Goal: Transaction & Acquisition: Purchase product/service

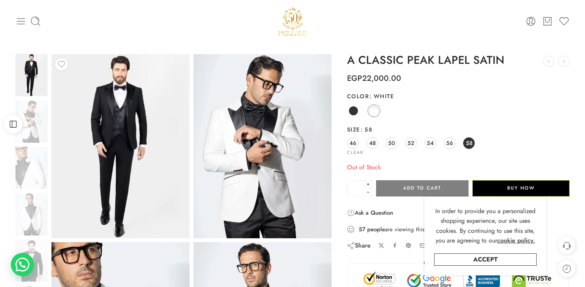
click at [21, 22] on icon at bounding box center [20, 21] width 11 height 11
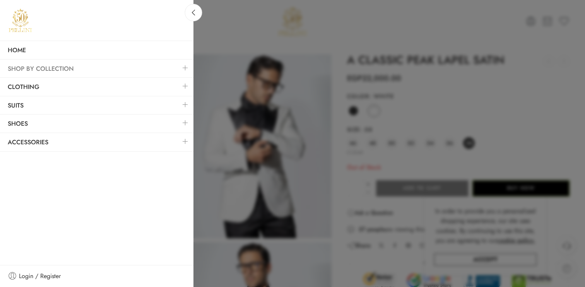
click at [36, 69] on link "SHOP BY COLLECTION" at bounding box center [96, 69] width 193 height 18
click at [183, 101] on link at bounding box center [185, 104] width 16 height 17
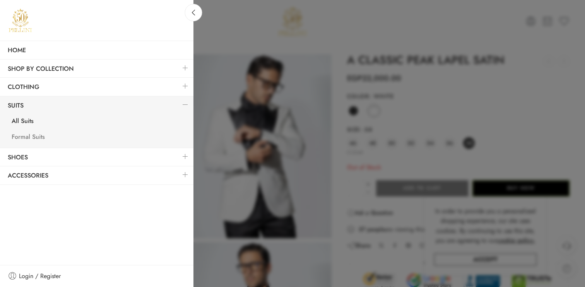
click at [27, 138] on link "Formal Suits" at bounding box center [99, 138] width 190 height 16
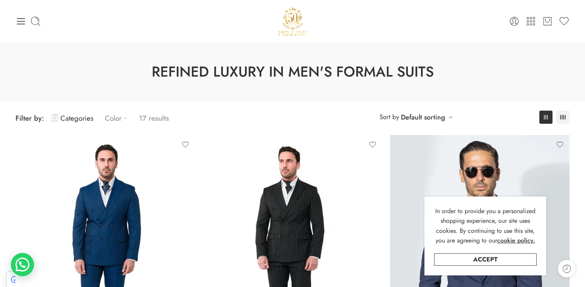
click at [116, 120] on link "Color" at bounding box center [118, 118] width 26 height 18
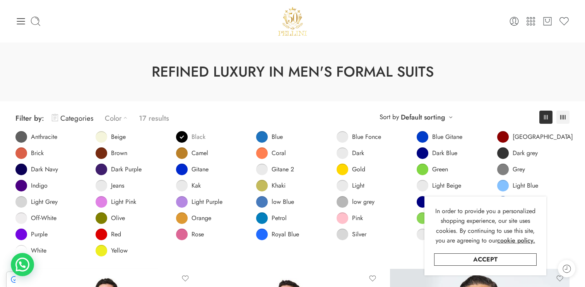
click at [179, 140] on span at bounding box center [182, 137] width 12 height 12
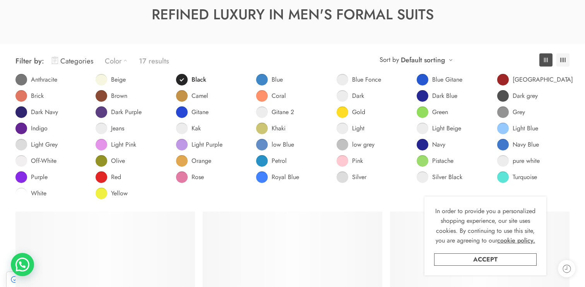
scroll to position [59, 0]
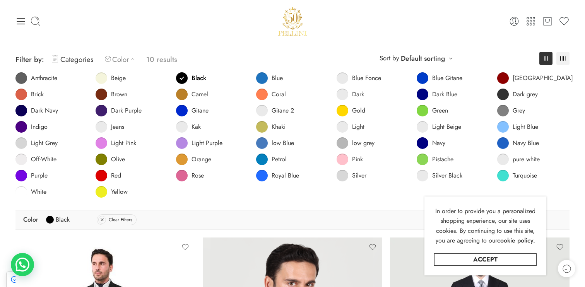
click at [452, 22] on ul "0 Cart 0 Wishlist" at bounding box center [477, 21] width 185 height 11
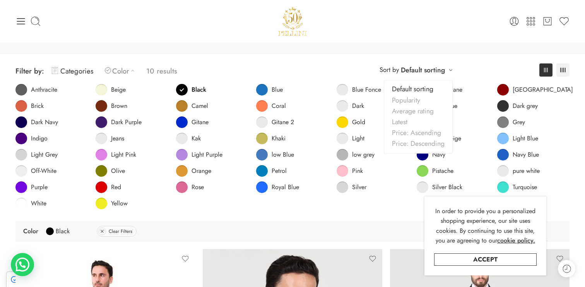
scroll to position [0, 0]
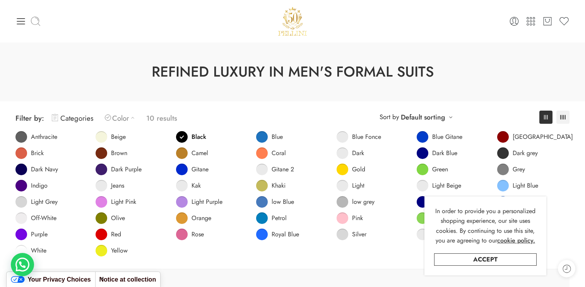
click at [33, 17] on icon at bounding box center [35, 21] width 9 height 9
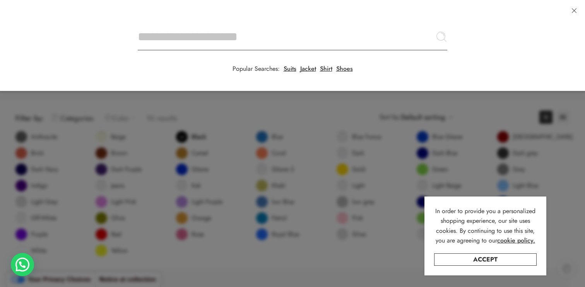
click at [138, 23] on input "Search here" at bounding box center [292, 36] width 309 height 27
type input "**"
type input "******"
click button "Search" at bounding box center [0, 0] width 0 height 0
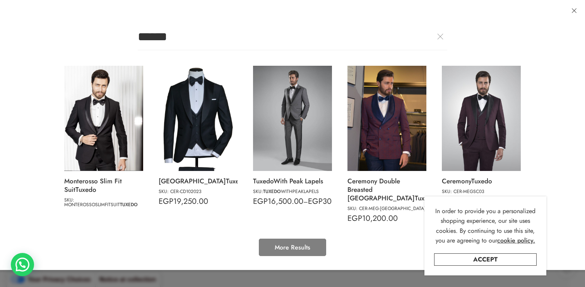
click button "Search" at bounding box center [0, 0] width 0 height 0
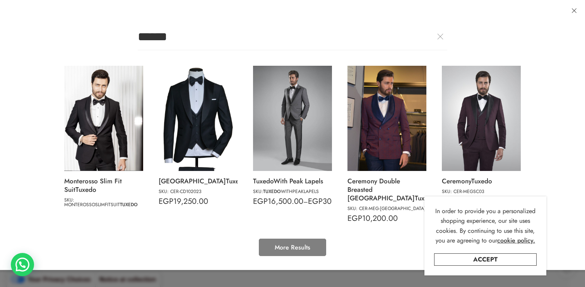
click button "Search" at bounding box center [0, 0] width 0 height 0
click at [273, 239] on link "More Results" at bounding box center [292, 247] width 67 height 17
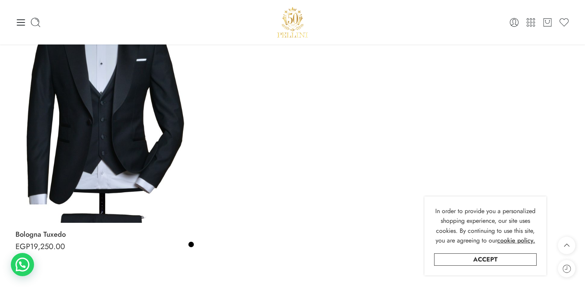
scroll to position [180, 0]
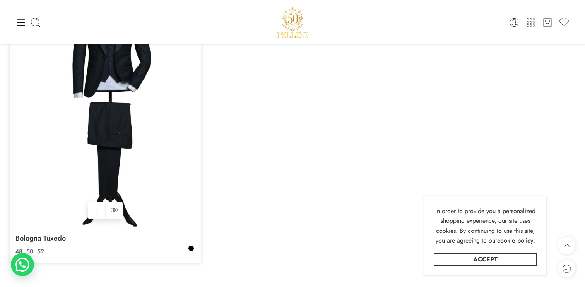
click at [139, 122] on img at bounding box center [104, 106] width 179 height 239
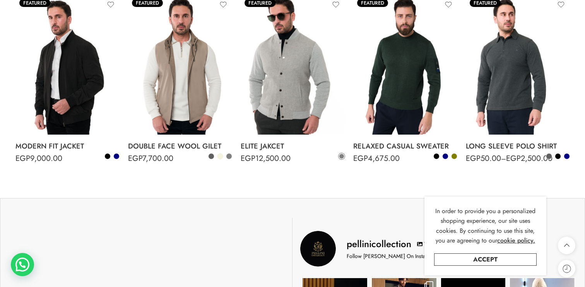
scroll to position [0, 0]
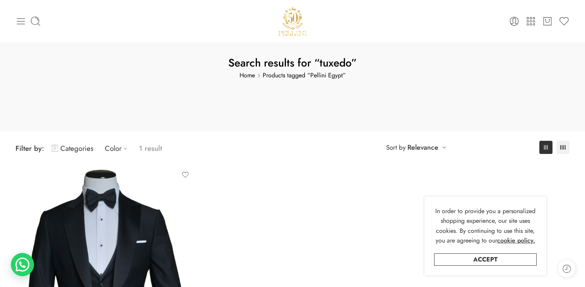
click at [17, 25] on icon at bounding box center [20, 21] width 11 height 11
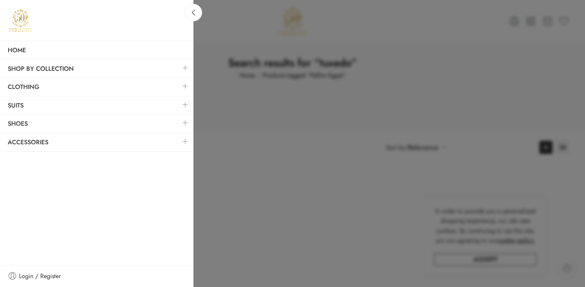
click at [181, 104] on link at bounding box center [185, 104] width 16 height 17
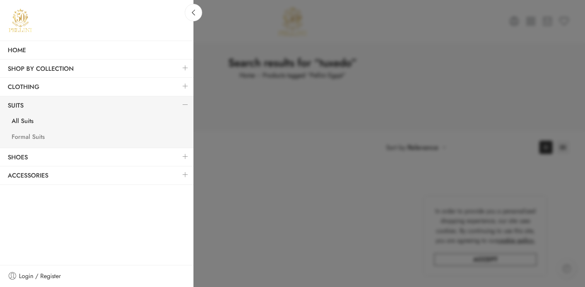
click at [36, 133] on link "Formal Suits" at bounding box center [99, 138] width 190 height 16
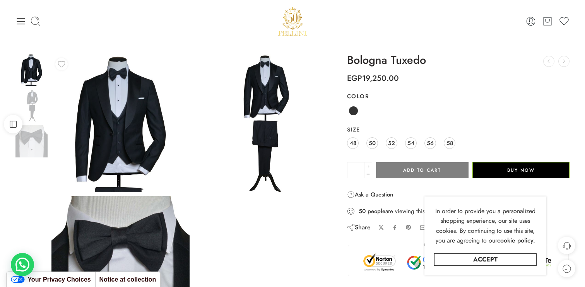
scroll to position [12, 0]
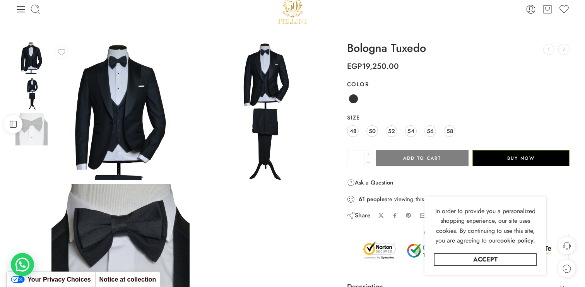
click at [34, 91] on img at bounding box center [31, 94] width 32 height 32
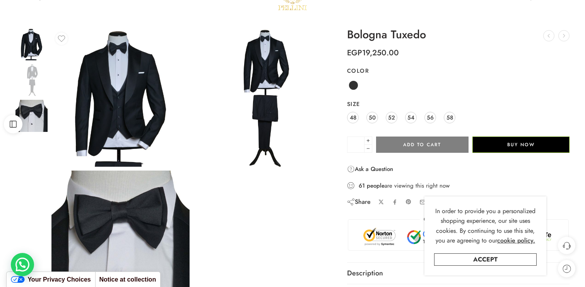
scroll to position [50, 0]
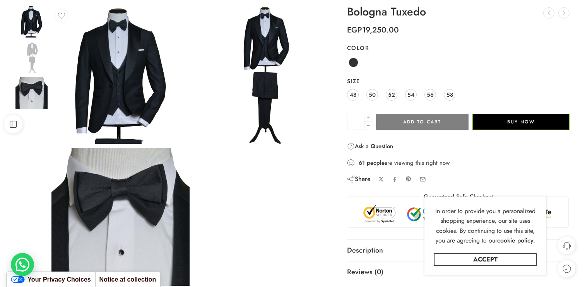
click at [38, 136] on div at bounding box center [176, 148] width 328 height 284
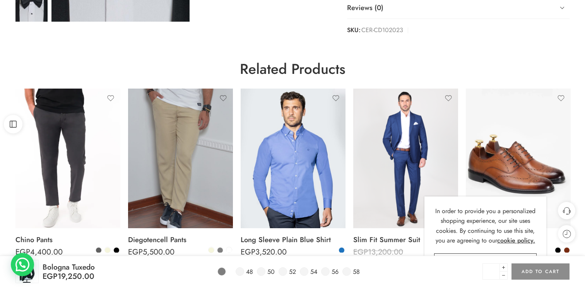
scroll to position [374, 0]
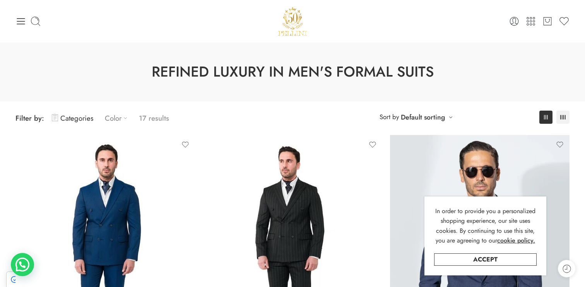
click at [114, 118] on link "Color" at bounding box center [118, 118] width 26 height 18
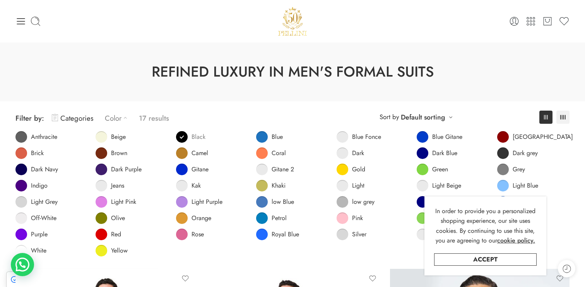
click at [184, 137] on span at bounding box center [182, 137] width 12 height 12
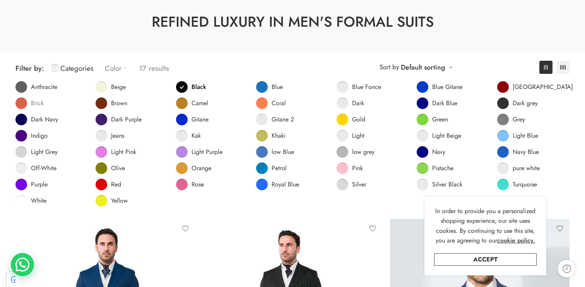
scroll to position [59, 0]
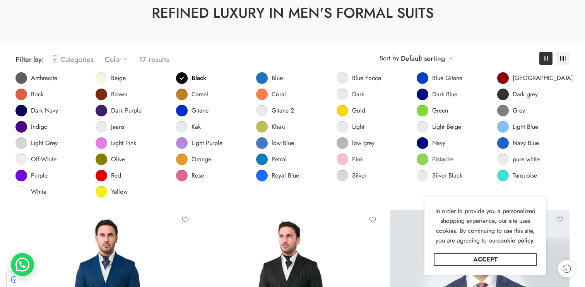
click at [83, 57] on link "Categories" at bounding box center [72, 59] width 41 height 18
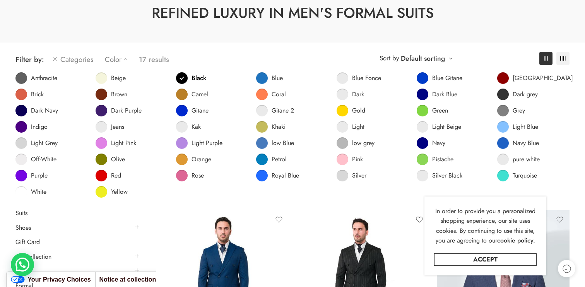
click at [83, 57] on link "Categories" at bounding box center [72, 59] width 41 height 18
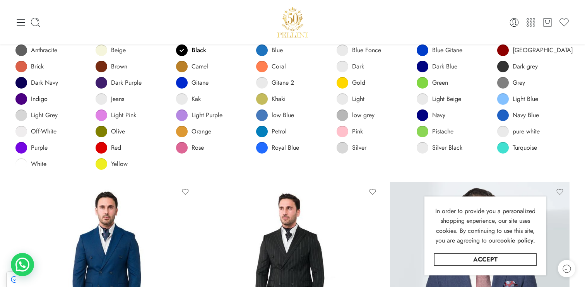
scroll to position [0, 0]
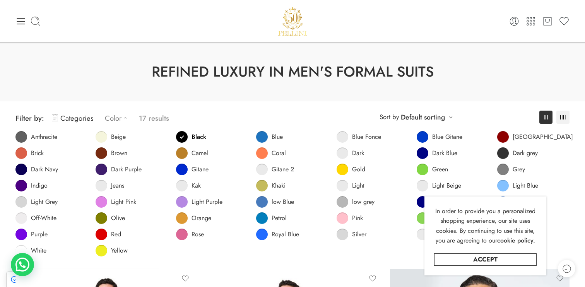
click at [120, 120] on link "Color" at bounding box center [118, 118] width 26 height 18
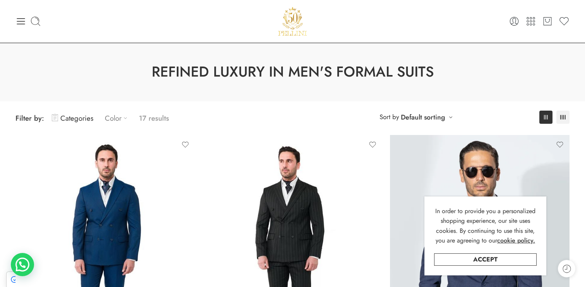
click at [117, 118] on link "Color" at bounding box center [118, 118] width 26 height 18
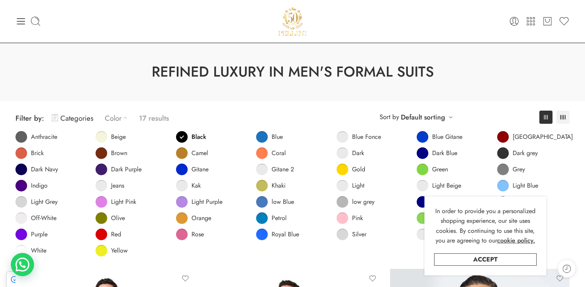
click at [185, 103] on div "**********" at bounding box center [293, 184] width 562 height 167
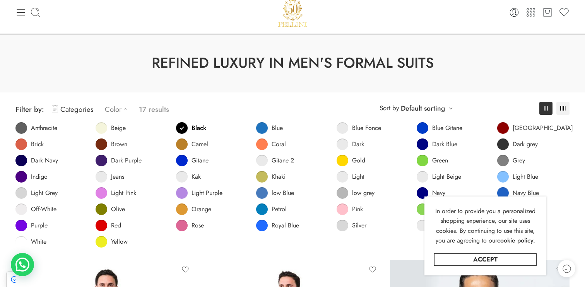
scroll to position [17, 0]
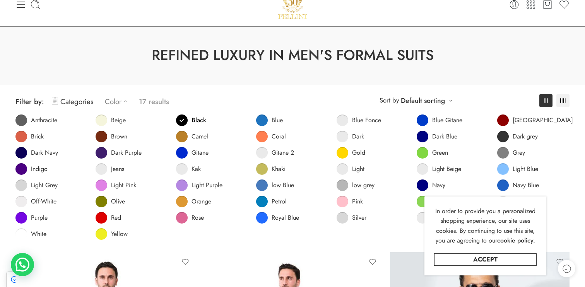
click at [109, 102] on link "Color" at bounding box center [118, 101] width 26 height 18
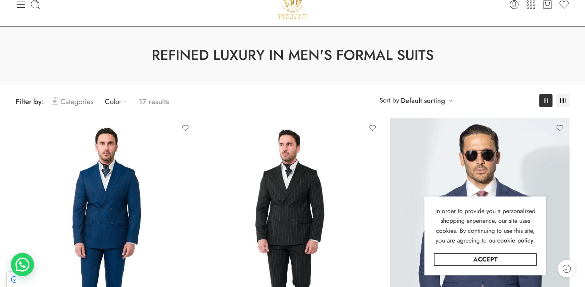
click at [79, 102] on link "Categories" at bounding box center [72, 101] width 41 height 18
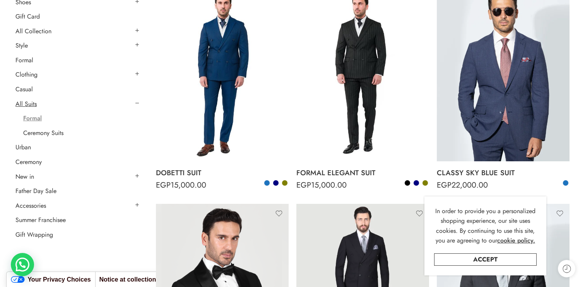
scroll to position [156, 0]
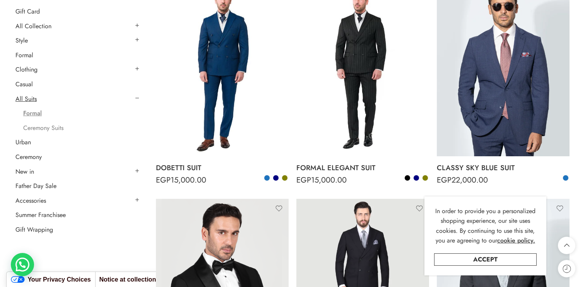
click at [50, 126] on link "Ceremony Suits" at bounding box center [43, 128] width 40 height 8
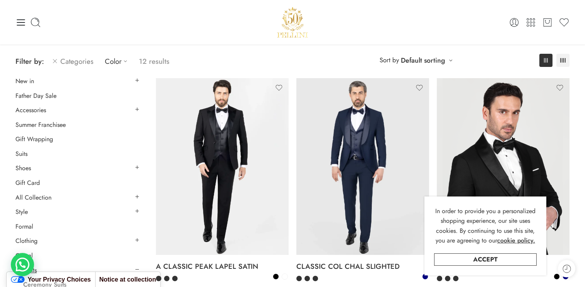
scroll to position [59, 0]
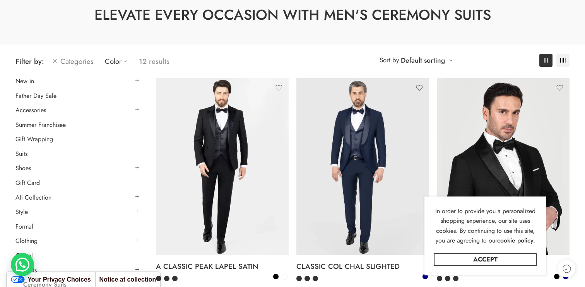
click at [303, 60] on div "**********" at bounding box center [292, 61] width 554 height 18
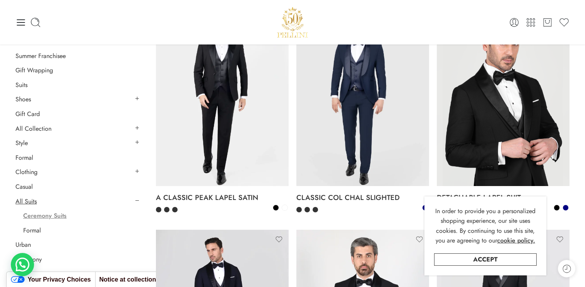
scroll to position [127, 0]
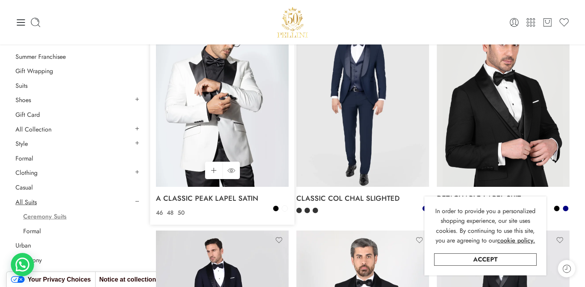
click at [238, 112] on img at bounding box center [222, 98] width 133 height 177
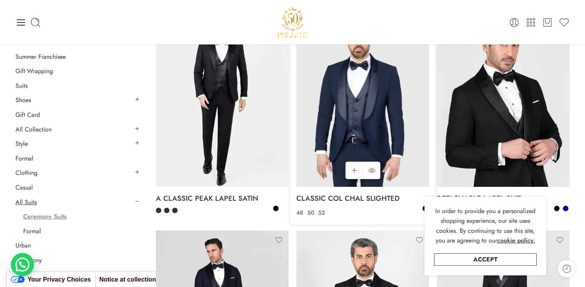
scroll to position [351, 0]
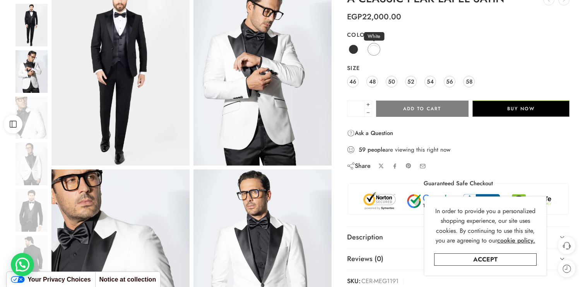
scroll to position [74, 0]
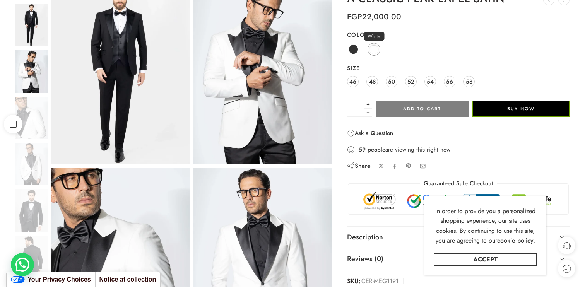
click at [376, 48] on span at bounding box center [374, 49] width 10 height 10
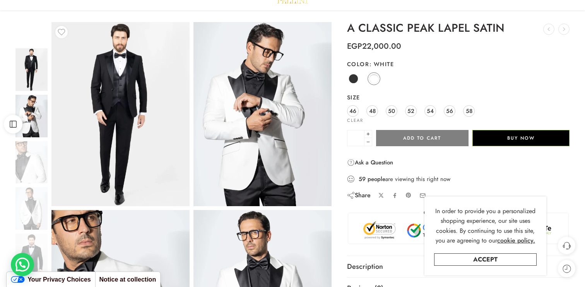
scroll to position [0, 0]
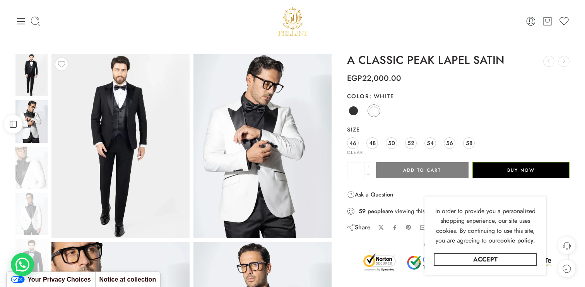
click at [22, 31] on div "0 Cart 0 Wishlist" at bounding box center [292, 21] width 554 height 31
click at [14, 25] on div "0 Cart 0 Wishlist Search here Popular Searches:" at bounding box center [293, 21] width 562 height 31
click at [21, 18] on icon at bounding box center [20, 21] width 11 height 11
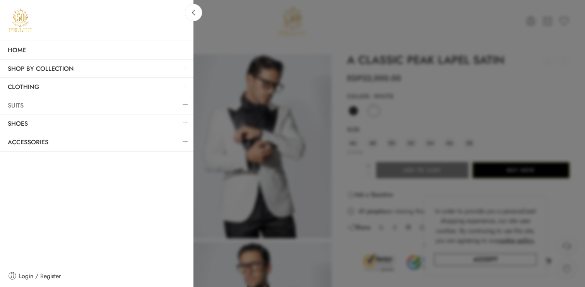
click at [36, 108] on link "Suits" at bounding box center [96, 106] width 193 height 18
click at [184, 105] on link at bounding box center [185, 104] width 16 height 17
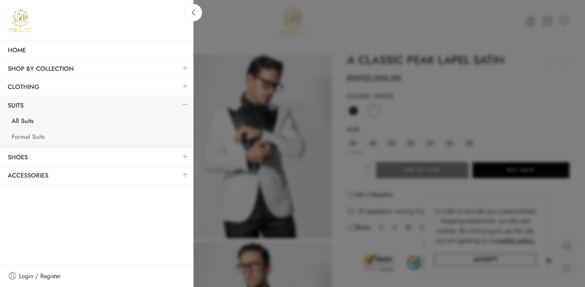
click at [40, 135] on link "Formal Suits" at bounding box center [99, 138] width 190 height 16
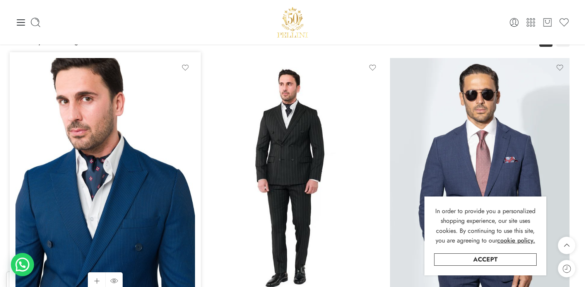
scroll to position [33, 0]
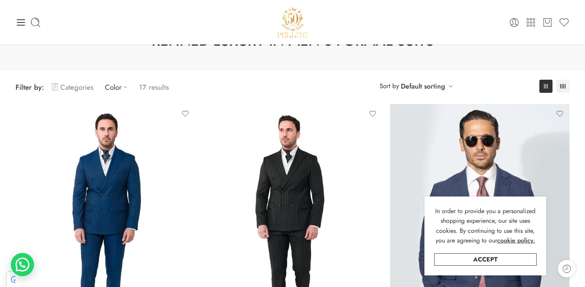
click at [66, 89] on link "Categories" at bounding box center [72, 87] width 41 height 18
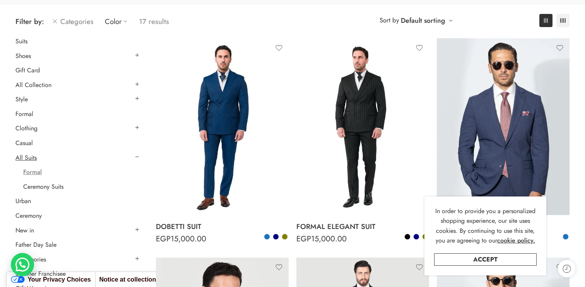
scroll to position [103, 0]
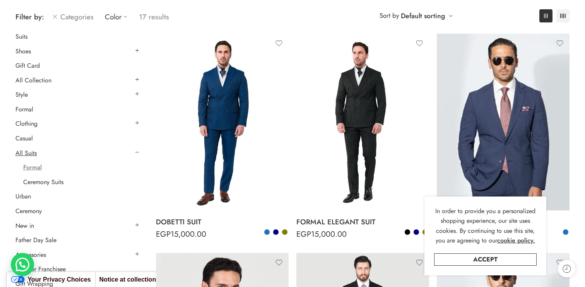
click at [44, 187] on ul "Suits Shoes Loafers Sneakers Gift Card All Collection Winter Ceremony Essential…" at bounding box center [76, 160] width 123 height 257
click at [53, 179] on link "Ceremony Suits" at bounding box center [43, 182] width 40 height 8
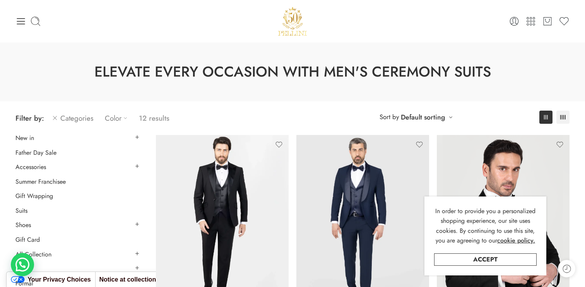
click at [106, 122] on link "Color" at bounding box center [118, 118] width 26 height 18
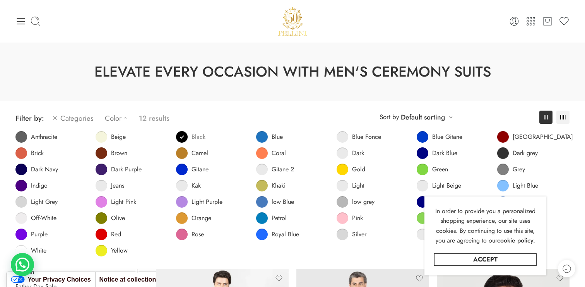
click at [181, 135] on link "Black" at bounding box center [190, 137] width 29 height 12
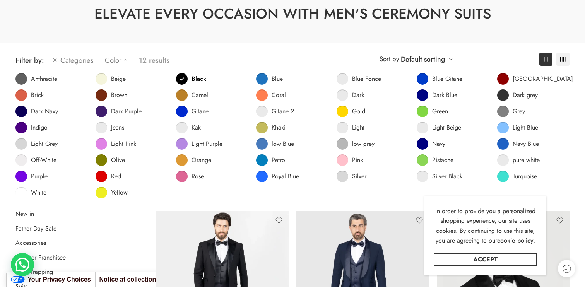
click at [326, 76] on div "**********" at bounding box center [293, 126] width 562 height 167
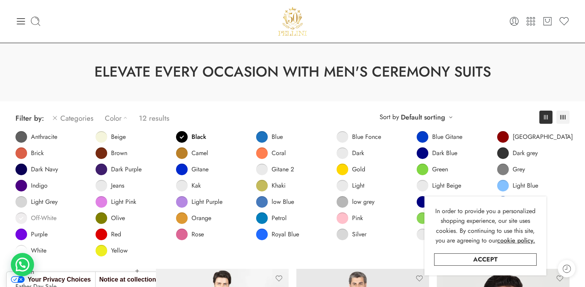
click at [53, 217] on span "Off-White" at bounding box center [44, 218] width 26 height 8
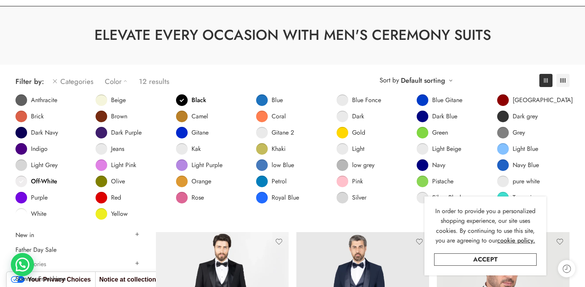
scroll to position [59, 0]
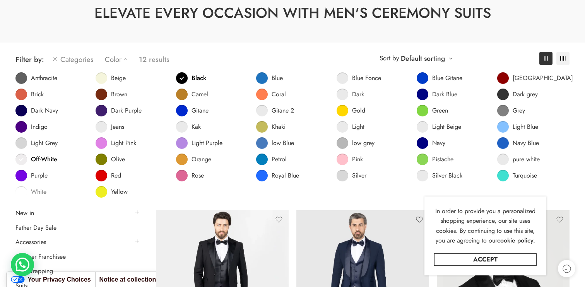
click at [38, 189] on span "White" at bounding box center [38, 192] width 15 height 8
click at [191, 77] on span "Black" at bounding box center [198, 78] width 15 height 8
click at [50, 157] on span "Off-White" at bounding box center [44, 160] width 26 height 8
click at [34, 194] on span "White" at bounding box center [39, 192] width 16 height 8
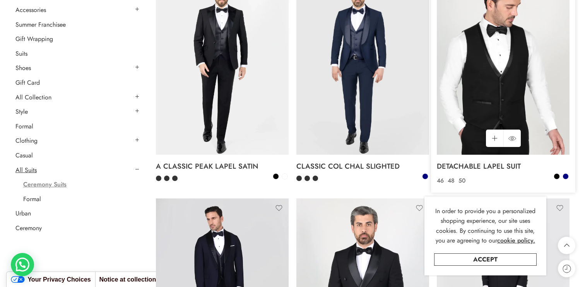
scroll to position [294, 0]
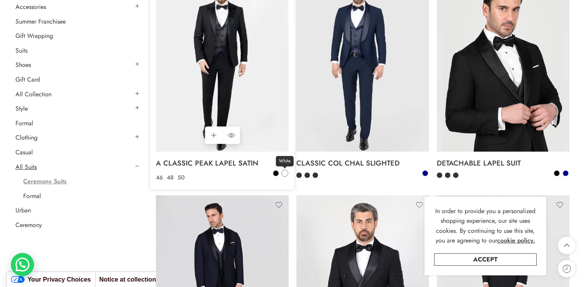
click at [284, 172] on span at bounding box center [284, 173] width 5 height 5
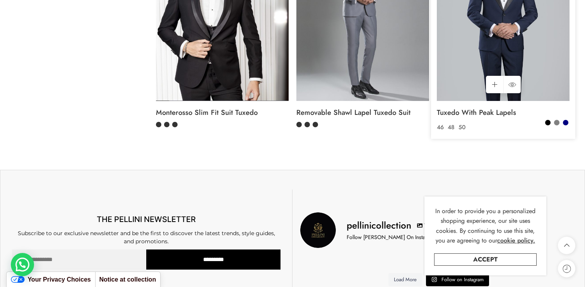
scroll to position [1017, 0]
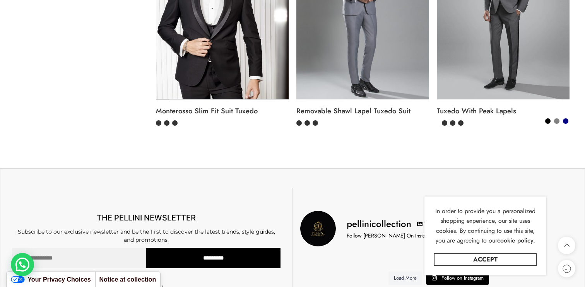
click at [451, 168] on section "Please leave this field empty THE PELLINI NEWSLETTER Subscribe to our exclusive…" at bounding box center [292, 243] width 585 height 150
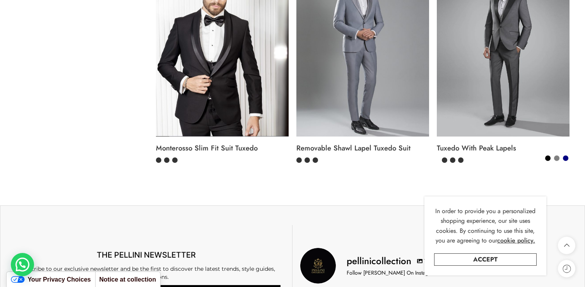
scroll to position [988, 0]
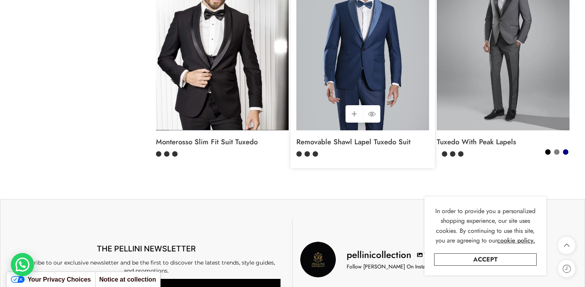
click at [341, 25] on img at bounding box center [362, 42] width 133 height 177
click at [341, 27] on img at bounding box center [362, 42] width 133 height 177
click at [361, 43] on img at bounding box center [362, 42] width 133 height 177
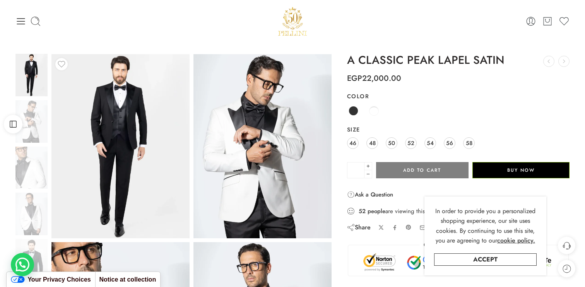
click at [429, 85] on div "**********" at bounding box center [458, 201] width 222 height 294
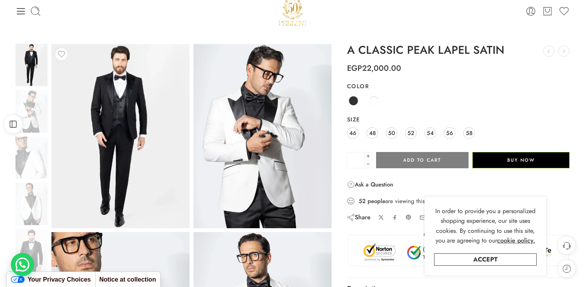
scroll to position [11, 0]
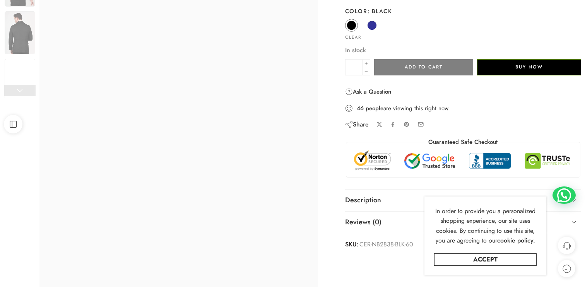
scroll to position [141, 0]
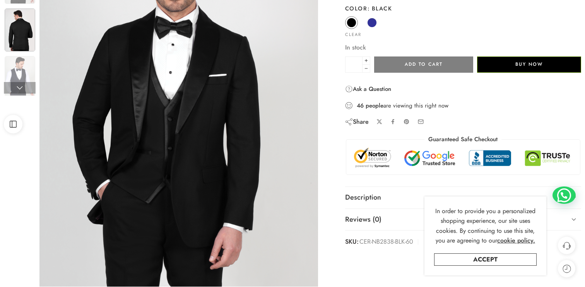
click at [22, 45] on img at bounding box center [20, 30] width 31 height 43
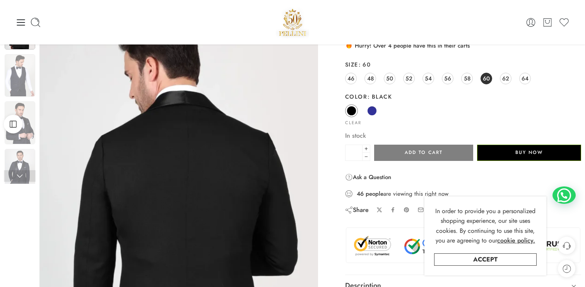
scroll to position [38, 0]
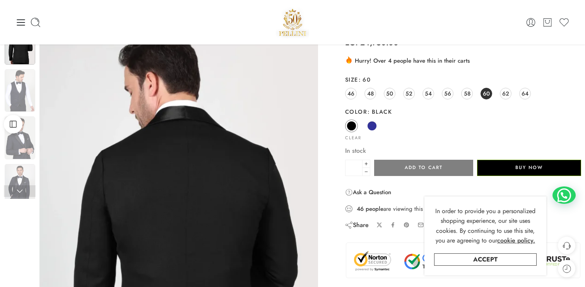
click at [22, 45] on img at bounding box center [20, 43] width 31 height 43
click at [29, 82] on img at bounding box center [20, 90] width 31 height 43
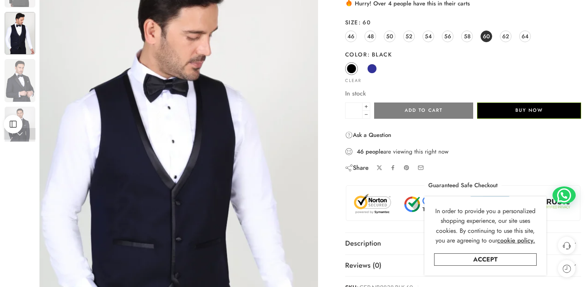
scroll to position [99, 0]
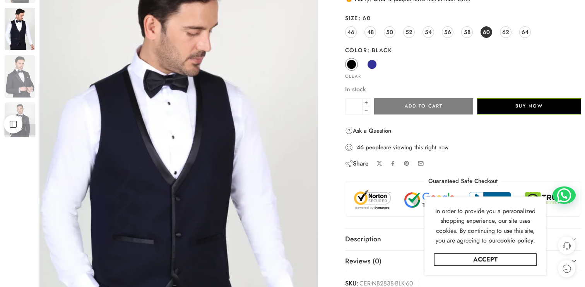
click at [33, 125] on link at bounding box center [20, 130] width 32 height 12
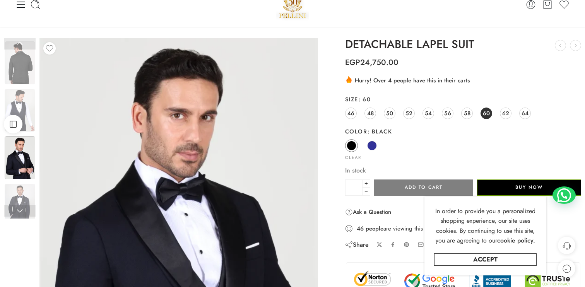
scroll to position [0, 0]
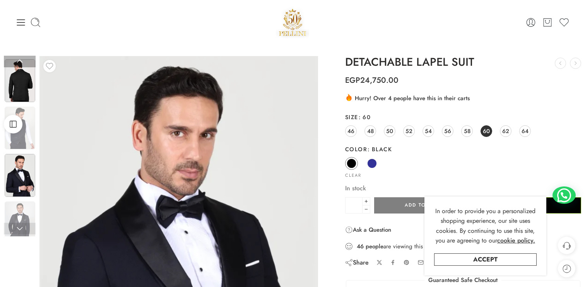
click at [21, 84] on img at bounding box center [20, 80] width 31 height 43
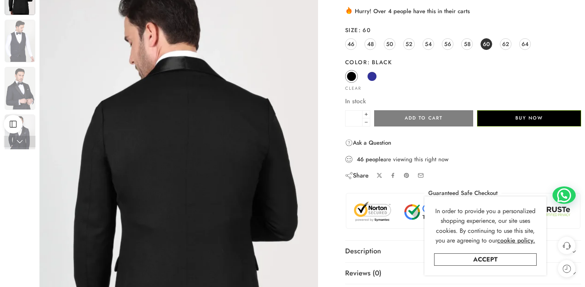
scroll to position [87, 0]
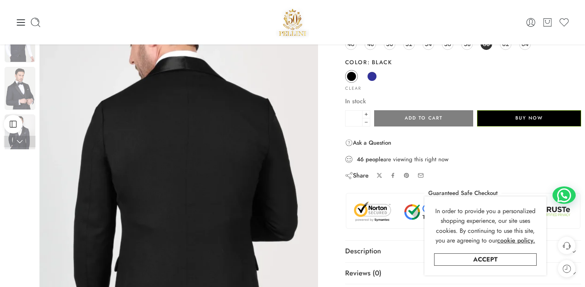
click at [32, 37] on div "0 Cart 0 Wishlist" at bounding box center [292, 22] width 554 height 44
click at [31, 48] on img at bounding box center [20, 41] width 31 height 43
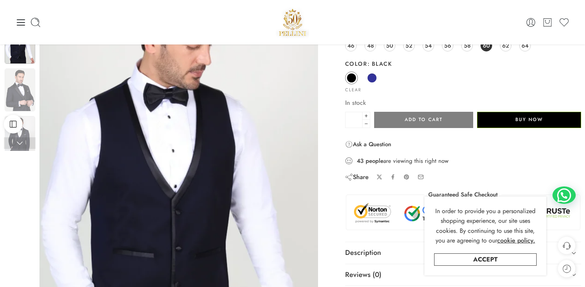
scroll to position [85, 0]
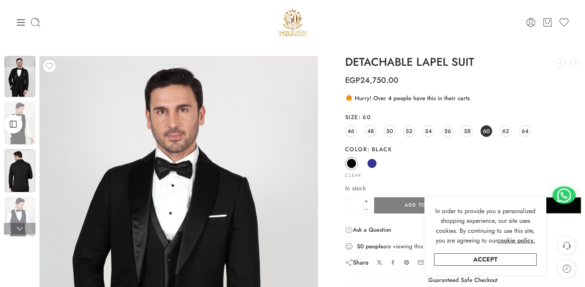
click at [25, 176] on img at bounding box center [20, 170] width 31 height 43
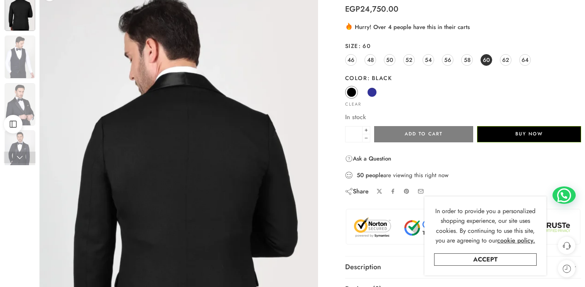
scroll to position [83, 0]
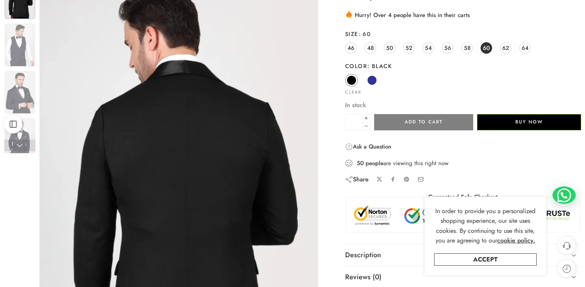
click at [25, 150] on link at bounding box center [20, 146] width 32 height 12
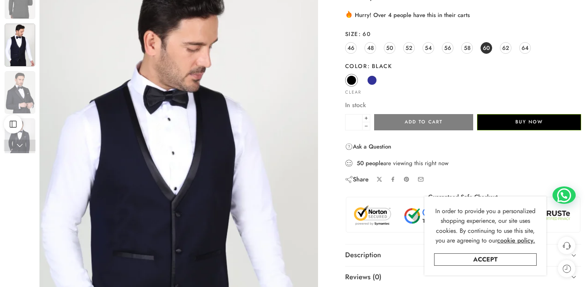
click at [19, 146] on link at bounding box center [20, 146] width 32 height 12
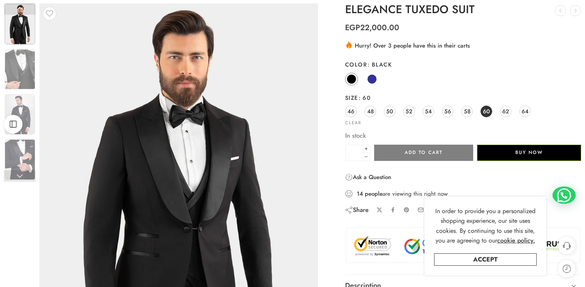
scroll to position [66, 0]
